Goal: Task Accomplishment & Management: Manage account settings

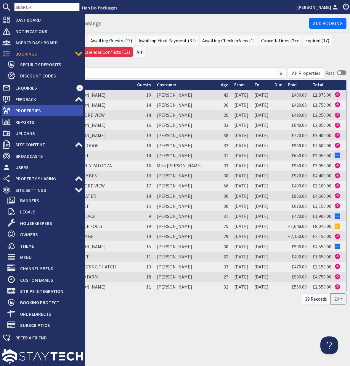
click at [22, 112] on span "Properties" at bounding box center [47, 110] width 72 height 9
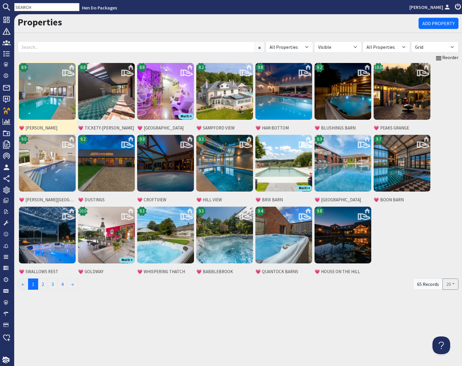
click at [56, 99] on img at bounding box center [47, 91] width 57 height 57
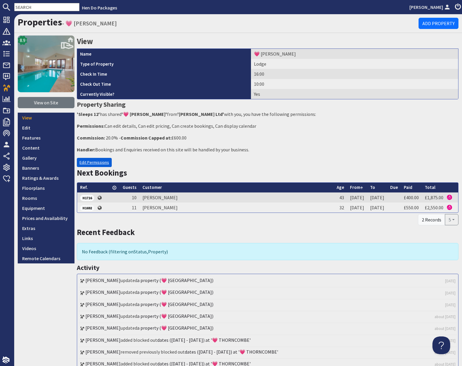
click at [100, 164] on link "Edit Permissions" at bounding box center [94, 162] width 35 height 9
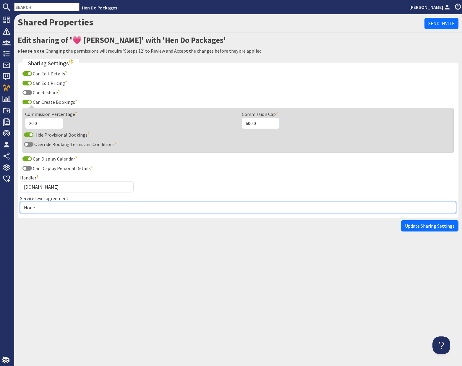
click at [69, 207] on select "None Exclusive Multi + Multi Sole" at bounding box center [238, 207] width 436 height 11
select select "7"
click at [20, 202] on select "None Exclusive Multi + Multi Sole" at bounding box center [238, 207] width 436 height 11
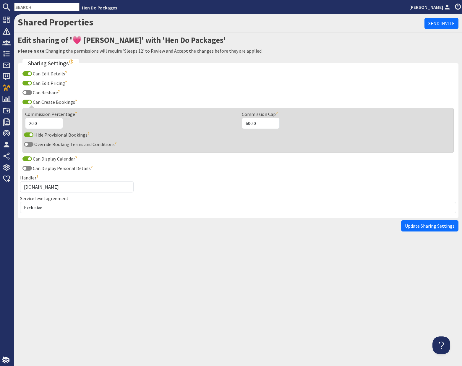
click at [427, 226] on span "Update Sharing Settings" at bounding box center [430, 226] width 50 height 6
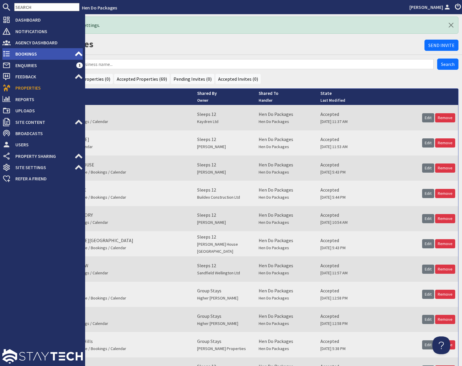
click at [22, 54] on span "Bookings" at bounding box center [43, 53] width 64 height 9
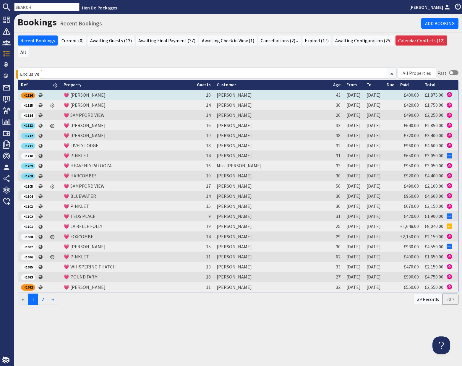
click at [28, 93] on div "H1716" at bounding box center [28, 96] width 14 height 6
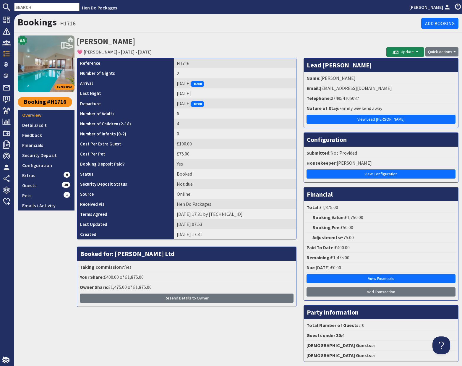
click at [105, 52] on link "💗 [PERSON_NAME]" at bounding box center [97, 52] width 41 height 6
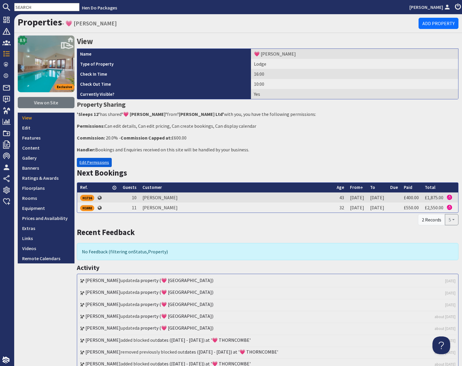
click at [94, 163] on link "Edit Permissions" at bounding box center [94, 162] width 35 height 9
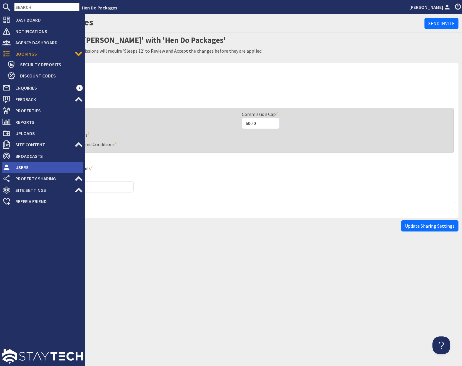
click at [23, 168] on span "Users" at bounding box center [47, 167] width 72 height 9
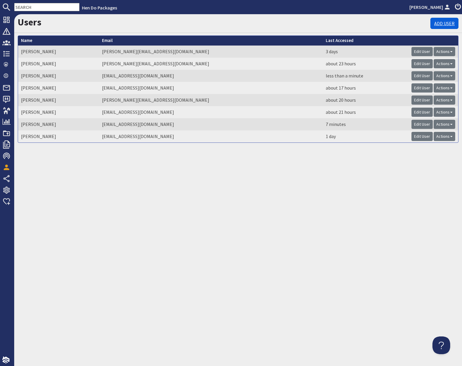
click at [446, 22] on link "Add User" at bounding box center [445, 23] width 28 height 11
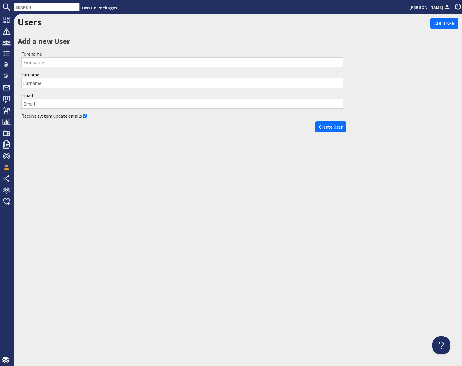
click at [63, 62] on input "Forename" at bounding box center [182, 62] width 322 height 10
type input "[PERSON_NAME]"
type input "Vellacott"
type input "[PERSON_NAME][EMAIL_ADDRESS][DOMAIN_NAME]"
click at [336, 129] on span "Create User" at bounding box center [331, 127] width 24 height 6
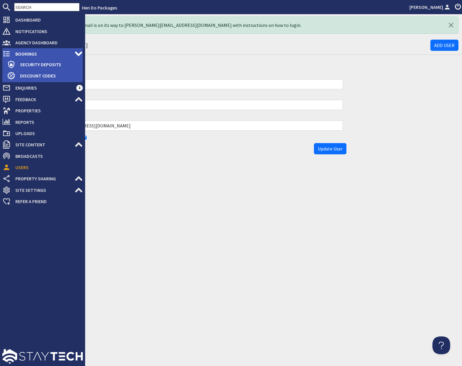
click at [25, 55] on span "Bookings" at bounding box center [43, 53] width 64 height 9
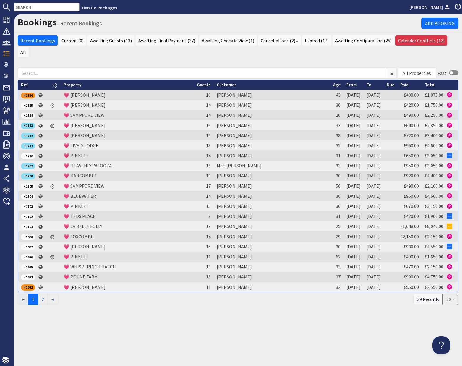
click at [36, 8] on input "text" at bounding box center [46, 7] width 65 height 8
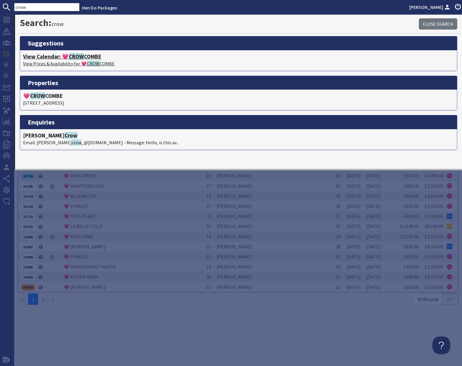
type input "crow"
click at [81, 58] on span "CROW" at bounding box center [76, 56] width 15 height 7
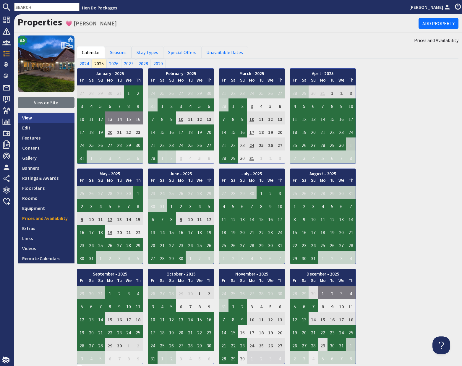
click at [29, 118] on link "View" at bounding box center [46, 118] width 57 height 10
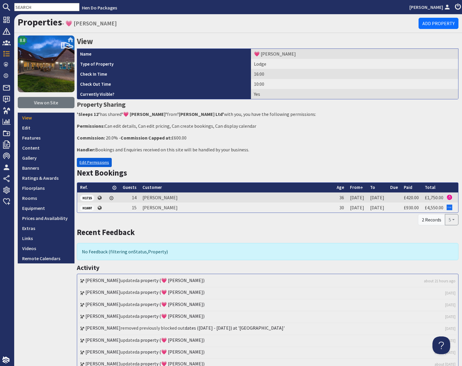
click at [91, 164] on link "Edit Permissions" at bounding box center [94, 162] width 35 height 9
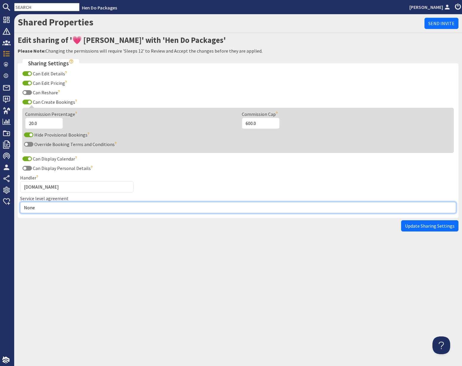
click at [46, 210] on select "None Exclusive Multi + Multi Sole" at bounding box center [238, 207] width 436 height 11
select select "7"
click at [20, 202] on select "None Exclusive Multi + Multi Sole" at bounding box center [238, 207] width 436 height 11
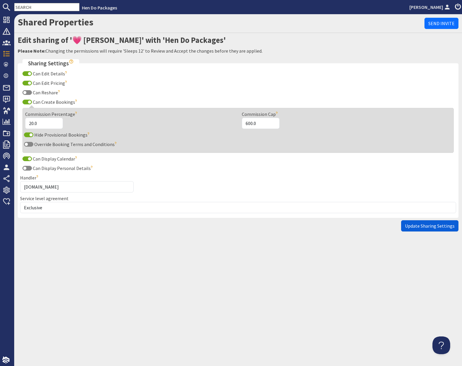
click at [424, 224] on span "Update Sharing Settings" at bounding box center [430, 226] width 50 height 6
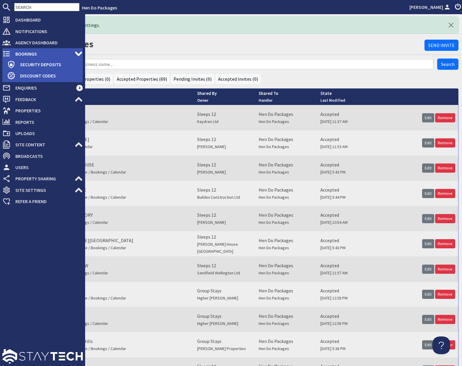
click at [23, 54] on span "Bookings" at bounding box center [43, 53] width 64 height 9
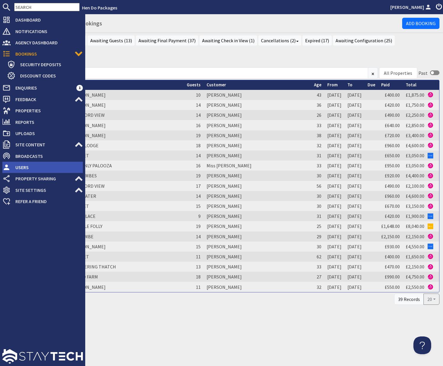
drag, startPoint x: 17, startPoint y: 167, endPoint x: 28, endPoint y: 168, distance: 11.3
click at [17, 167] on span "Users" at bounding box center [47, 167] width 72 height 9
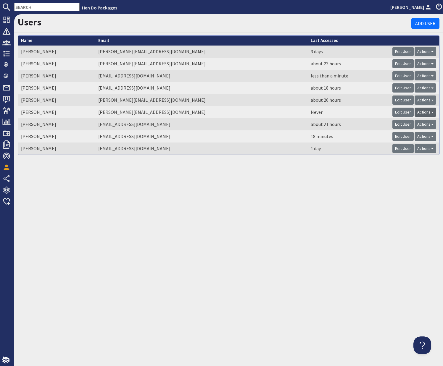
click at [432, 112] on span at bounding box center [432, 112] width 2 height 1
click at [409, 134] on link "Remove User" at bounding box center [407, 134] width 27 height 6
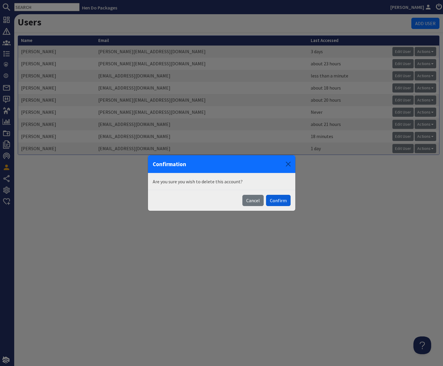
click at [276, 202] on button "Confirm" at bounding box center [278, 200] width 25 height 11
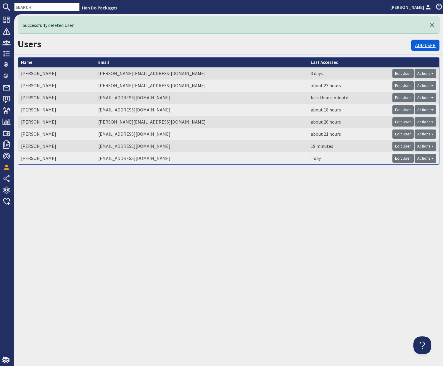
click at [423, 43] on link "Add User" at bounding box center [425, 45] width 28 height 11
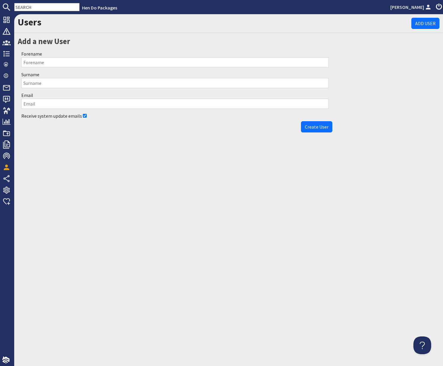
click at [119, 61] on input "Forename" at bounding box center [174, 62] width 307 height 10
type input "[PERSON_NAME]"
type input "Vellacott"
type input "[PERSON_NAME][EMAIL_ADDRESS][DOMAIN_NAME]"
drag, startPoint x: 350, startPoint y: 108, endPoint x: 322, endPoint y: 130, distance: 35.2
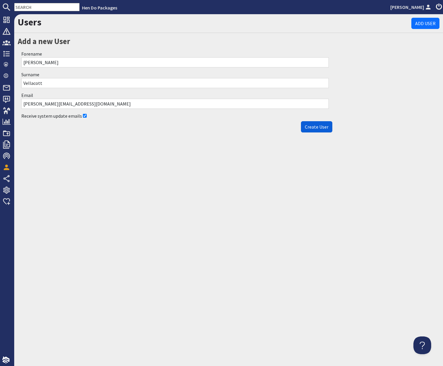
click at [347, 109] on div "Users Add User Add a new User Forename [PERSON_NAME] Surname Vellacott Email [P…" at bounding box center [228, 74] width 428 height 121
click at [313, 132] on button "Create User" at bounding box center [316, 126] width 31 height 11
